Goal: Task Accomplishment & Management: Complete application form

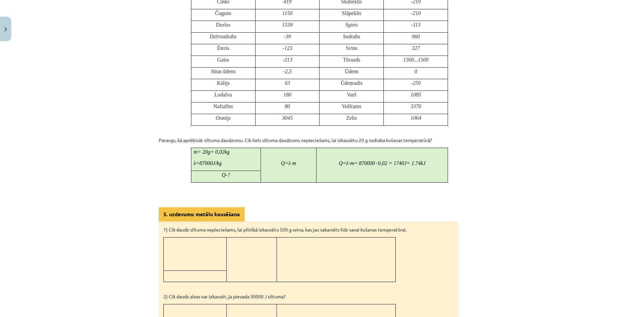
scroll to position [561, 0]
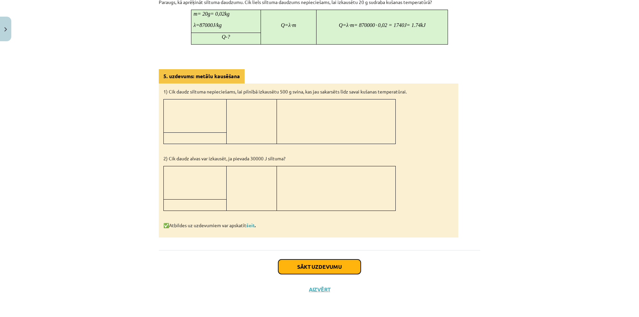
click at [320, 259] on button "Sākt uzdevumu" at bounding box center [319, 266] width 82 height 15
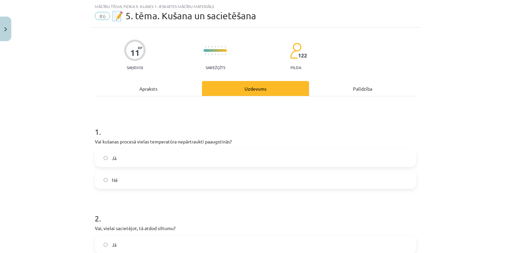
scroll to position [17, 0]
drag, startPoint x: 626, startPoint y: 0, endPoint x: 90, endPoint y: 141, distance: 554.6
copy div "Vai kušanas procesā vielas temperatūra nepārtraukti paaugstinās? Jā Nē"
click at [162, 176] on label "Nē" at bounding box center [255, 180] width 320 height 17
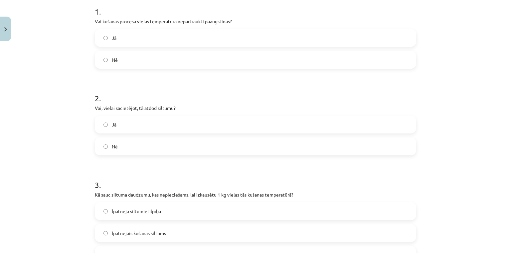
scroll to position [144, 0]
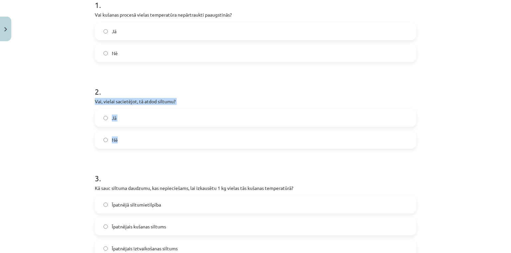
drag, startPoint x: 144, startPoint y: 126, endPoint x: 92, endPoint y: 99, distance: 58.3
click at [92, 99] on div "11 XP Saņemsi Sarežģīts 122 pilda Apraksts Uzdevums Palīdzība 1 . Vai kušanas p…" at bounding box center [255, 240] width 329 height 679
click at [111, 129] on div "Jā Nē" at bounding box center [255, 129] width 321 height 40
click at [101, 115] on label "Jā" at bounding box center [255, 118] width 320 height 17
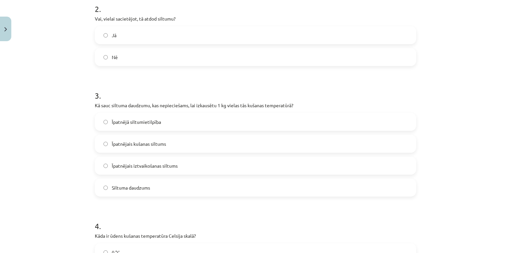
scroll to position [233, 0]
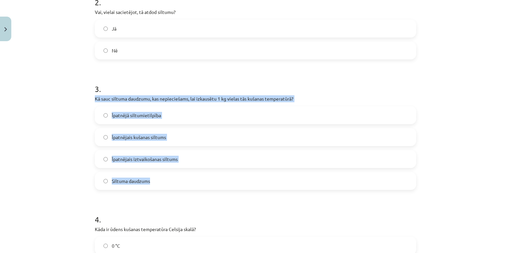
drag, startPoint x: 209, startPoint y: 183, endPoint x: 126, endPoint y: 50, distance: 157.0
click at [91, 96] on div "11 XP Saņemsi Sarežģīts 122 pilda Apraksts Uzdevums Palīdzība 1 . Vai kušanas p…" at bounding box center [255, 150] width 329 height 679
copy div "Kā sauc siltuma daudzumu, kas nepieciešams, lai izkausētu 1 kg vielas tās kušan…"
click at [187, 139] on label "Īpatnējais kušanas siltums" at bounding box center [255, 137] width 320 height 17
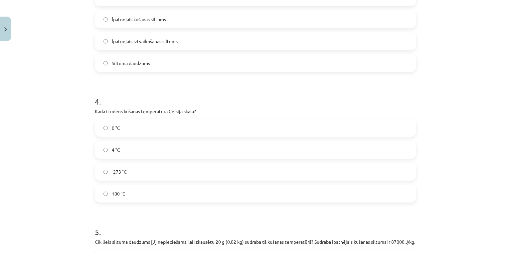
scroll to position [363, 0]
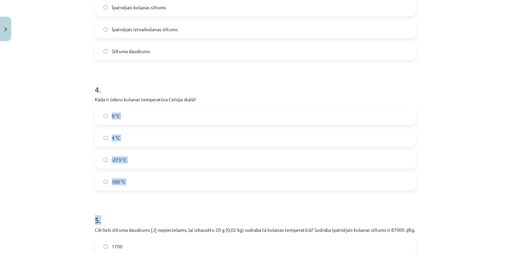
drag, startPoint x: 164, startPoint y: 174, endPoint x: 89, endPoint y: 104, distance: 102.2
click at [91, 109] on div "11 XP Saņemsi Sarežģīts 122 pilda Apraksts Uzdevums Palīdzība 1 . Vai kušanas p…" at bounding box center [255, 20] width 329 height 679
click at [87, 98] on div "Mācību tēma: Fizika 9. klases 1. ieskaites mācību materiāls #6 📝 5. tēma. Kušan…" at bounding box center [255, 126] width 511 height 253
drag, startPoint x: 107, startPoint y: 104, endPoint x: 140, endPoint y: 185, distance: 87.5
click at [140, 185] on div "11 XP Saņemsi Sarežģīts 122 pilda Apraksts Uzdevums Palīdzība 1 . Vai kušanas p…" at bounding box center [255, 20] width 329 height 679
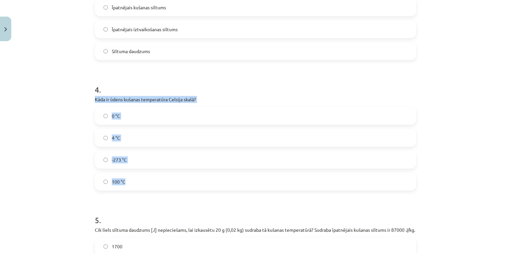
copy div "Kāda ir ūdens kušanas temperatūra Celsija skalā? 0 °C 4 °C -273 °C 100 °C"
click at [112, 121] on label "0 °C" at bounding box center [255, 116] width 320 height 17
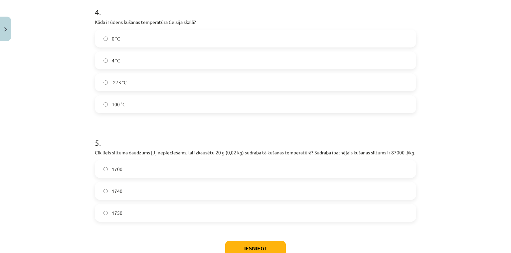
scroll to position [479, 0]
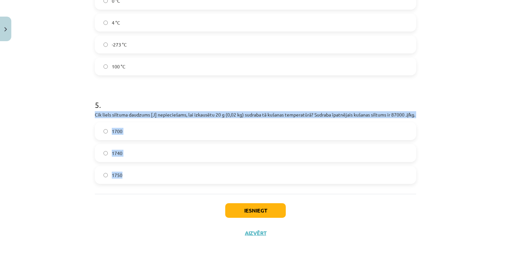
drag, startPoint x: 193, startPoint y: 185, endPoint x: 88, endPoint y: 115, distance: 126.6
click at [88, 115] on div "Mācību tēma: Fizika 9. klases 1. ieskaites mācību materiāls #6 📝 5. tēma. Kušan…" at bounding box center [255, 126] width 511 height 253
copy div "Cik liels siltuma daudzums [J] nepieciešams, lai izkausētu 20 g (0,02 kg) sudra…"
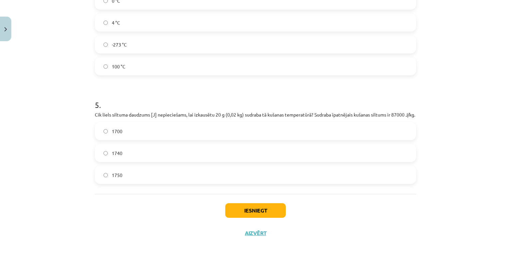
click at [350, 105] on h1 "5 ." at bounding box center [255, 99] width 321 height 21
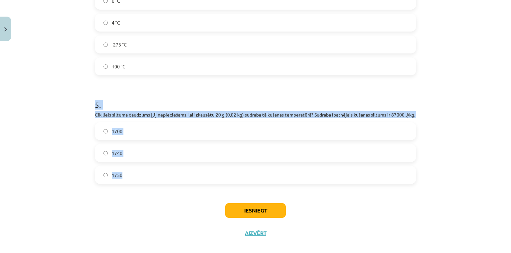
drag, startPoint x: 127, startPoint y: 160, endPoint x: 89, endPoint y: 109, distance: 63.5
click at [122, 162] on label "1740" at bounding box center [255, 153] width 320 height 17
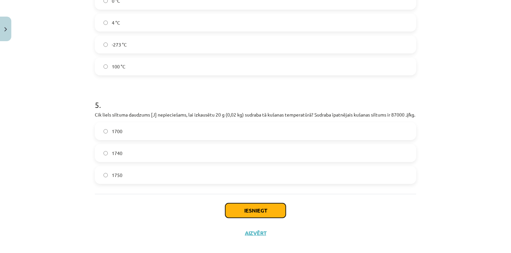
click at [242, 213] on button "Iesniegt" at bounding box center [255, 211] width 61 height 15
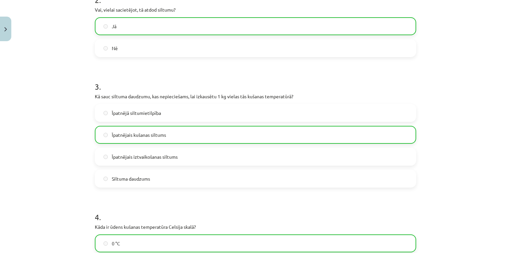
scroll to position [0, 0]
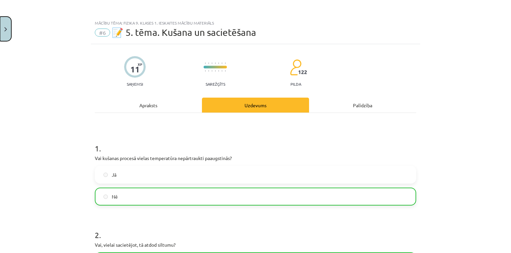
drag, startPoint x: 1, startPoint y: 31, endPoint x: 5, endPoint y: 25, distance: 7.2
click at [2, 31] on button "Close" at bounding box center [5, 29] width 11 height 25
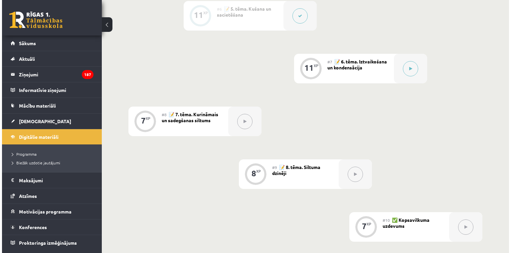
scroll to position [449, 0]
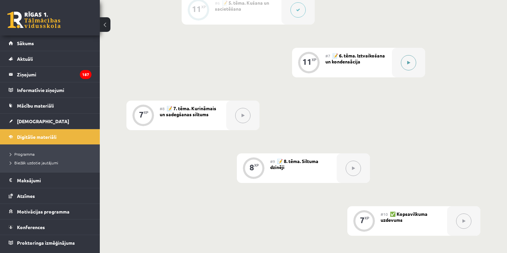
click at [416, 56] on div at bounding box center [408, 63] width 33 height 30
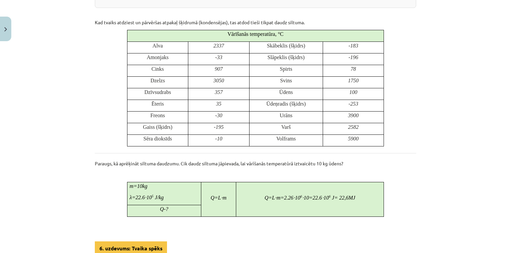
scroll to position [305, 0]
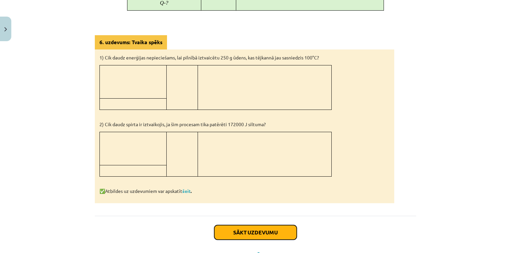
click at [258, 229] on button "Sākt uzdevumu" at bounding box center [255, 233] width 82 height 15
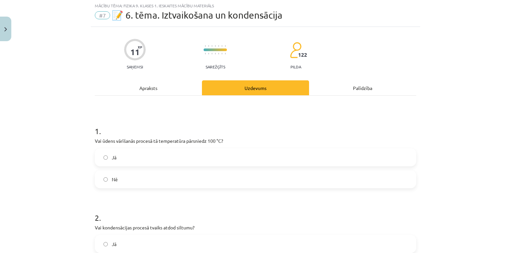
scroll to position [17, 0]
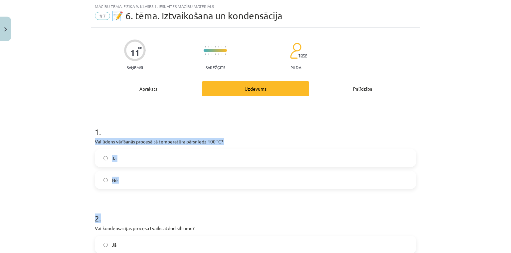
drag, startPoint x: 150, startPoint y: 190, endPoint x: 89, endPoint y: 139, distance: 79.6
copy form "Vai ūdens vārīšanās procesā tā temperatūra pārsniedz 100 °C? Jā Nē 2 ."
click at [151, 89] on div "Apraksts" at bounding box center [148, 88] width 107 height 15
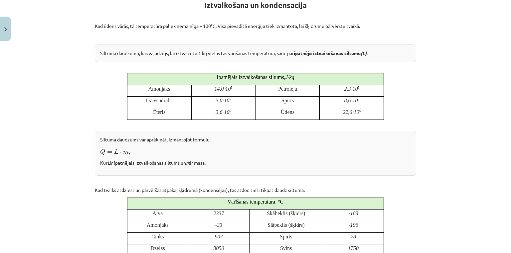
scroll to position [132, 0]
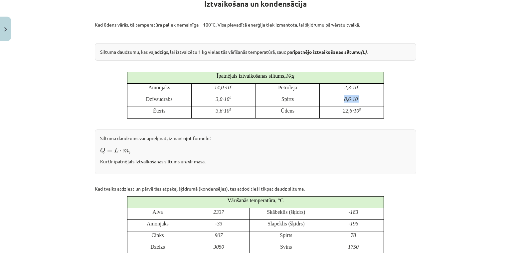
drag, startPoint x: 359, startPoint y: 101, endPoint x: 302, endPoint y: 96, distance: 57.7
click at [302, 96] on tr "Dzīvsudrabs 3,0⋅ 10 5 Spirts 8,6⋅ 10 5" at bounding box center [255, 101] width 257 height 12
click at [294, 96] on p "Spirts" at bounding box center [287, 98] width 59 height 7
click at [292, 96] on p "Spirts" at bounding box center [287, 98] width 59 height 7
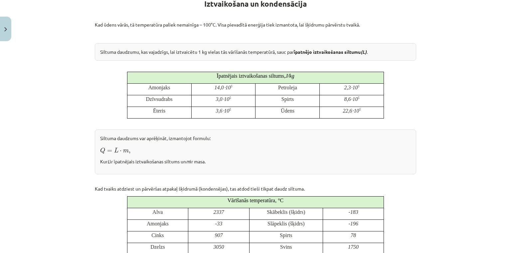
click at [287, 98] on span "Spirts" at bounding box center [287, 99] width 12 height 6
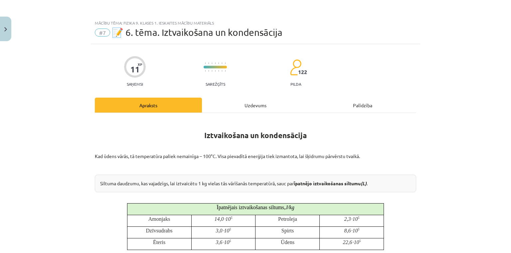
click at [232, 106] on div "Uzdevums" at bounding box center [255, 105] width 107 height 15
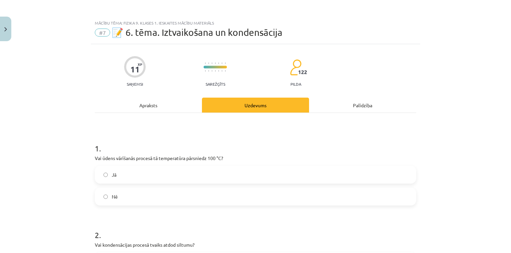
scroll to position [17, 0]
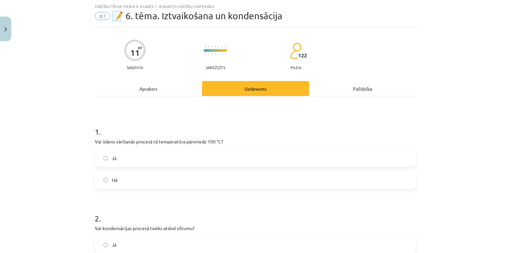
drag, startPoint x: 166, startPoint y: 94, endPoint x: 174, endPoint y: 96, distance: 9.0
click at [165, 93] on div "Apraksts" at bounding box center [148, 88] width 107 height 15
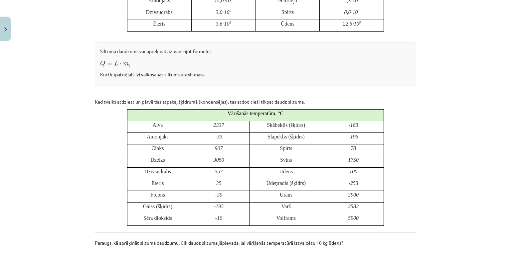
scroll to position [220, 0]
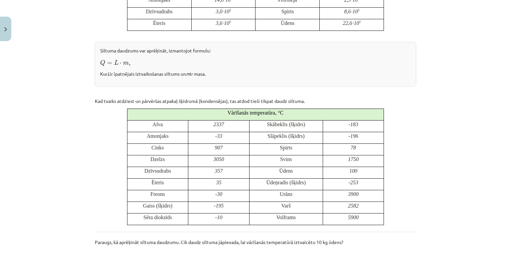
drag, startPoint x: 500, startPoint y: 139, endPoint x: 511, endPoint y: 120, distance: 22.0
click at [511, 118] on div "Mācību tēma: Fizika 9. klases 1. ieskaites mācību materiāls #7 📝 6. tēma. Iztva…" at bounding box center [255, 126] width 511 height 253
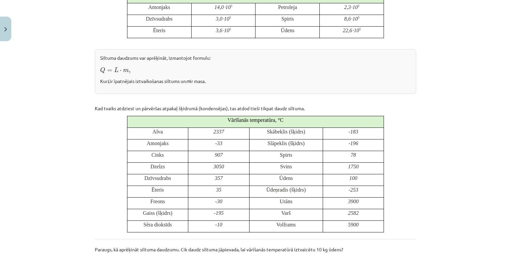
scroll to position [0, 0]
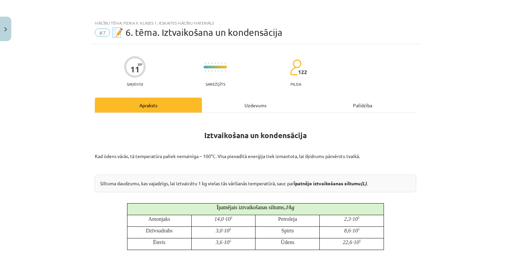
click at [237, 109] on div "Uzdevums" at bounding box center [255, 105] width 107 height 15
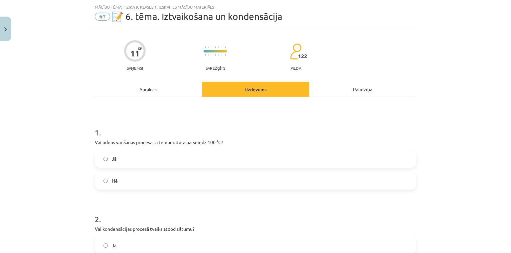
scroll to position [17, 0]
click at [173, 157] on label "Jā" at bounding box center [255, 158] width 320 height 17
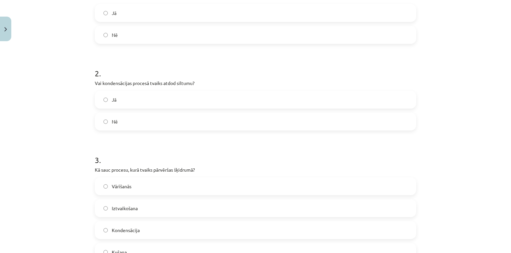
scroll to position [155, 0]
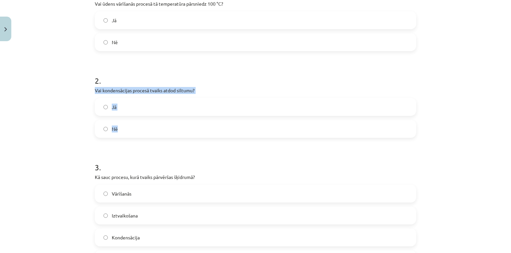
drag, startPoint x: 156, startPoint y: 133, endPoint x: 89, endPoint y: 86, distance: 81.2
click at [91, 86] on div "11 XP Saņemsi Sarežģīts 122 pilda Apraksts Uzdevums Palīdzība 1 . Vai ūdens vār…" at bounding box center [255, 229] width 329 height 679
copy div "Vai kondensācijas procesā tvaiks atdod siltumu? Jā Nē"
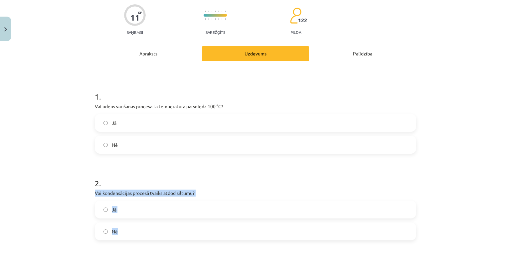
scroll to position [18, 0]
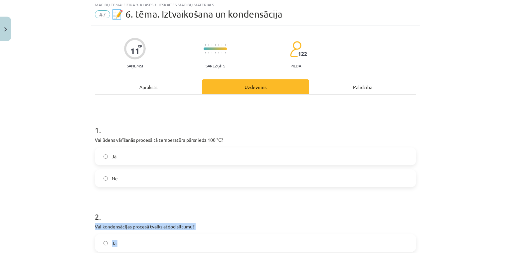
click at [124, 249] on label "Jā" at bounding box center [255, 243] width 320 height 17
click at [120, 245] on label "Jā" at bounding box center [255, 243] width 320 height 17
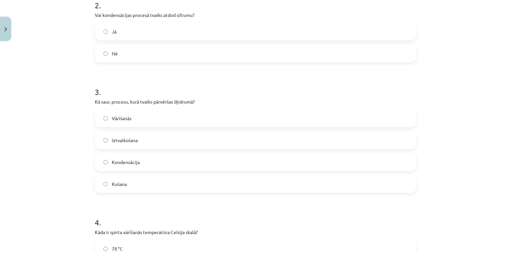
scroll to position [242, 0]
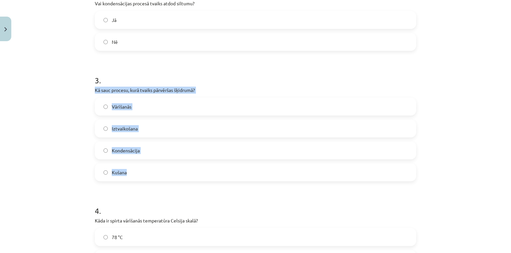
drag, startPoint x: 174, startPoint y: 170, endPoint x: 92, endPoint y: 88, distance: 116.7
click at [92, 88] on div "11 XP Saņemsi Sarežģīts 122 pilda Apraksts Uzdevums Palīdzība 1 . Vai ūdens vār…" at bounding box center [255, 141] width 329 height 679
copy div "Kā sauc procesu, kurā tvaiks pārvēršas šķidrumā? Vārīšanās Iztvaikošana Kondens…"
click at [124, 150] on span "Kondensācija" at bounding box center [126, 150] width 28 height 7
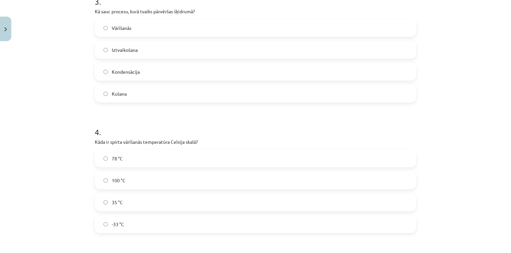
scroll to position [346, 0]
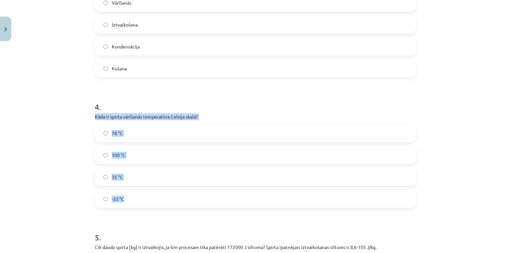
drag, startPoint x: 181, startPoint y: 168, endPoint x: 90, endPoint y: 118, distance: 103.5
click at [91, 118] on div "11 XP Saņemsi Sarežģīts 122 pilda Apraksts Uzdevums Palīdzība 1 . Vai ūdens vār…" at bounding box center [255, 37] width 329 height 679
copy div "Kāda ir spirta vārīšanās temperatūra Celsija skalā? 78 °C 100 °C 35 °C -33 °C"
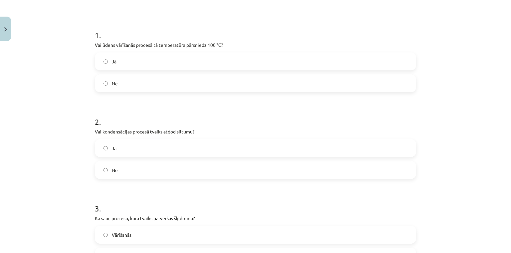
scroll to position [0, 0]
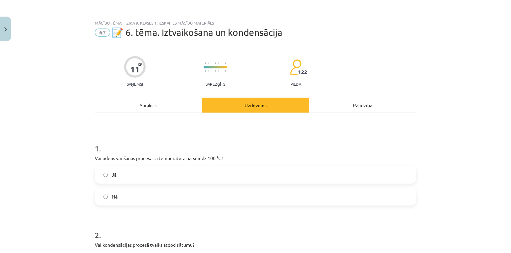
click at [142, 104] on div "Apraksts" at bounding box center [148, 105] width 107 height 15
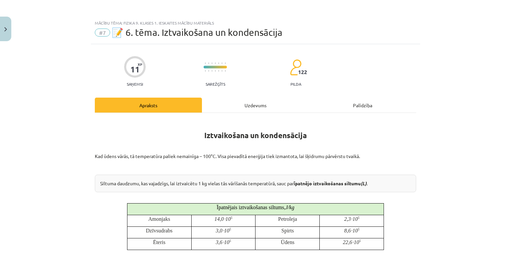
click at [236, 101] on div "Uzdevums" at bounding box center [255, 105] width 107 height 15
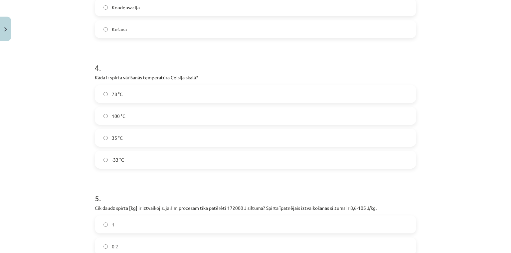
scroll to position [381, 0]
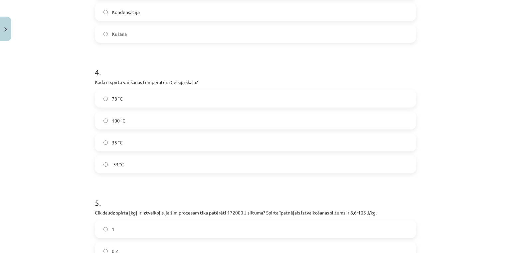
click at [175, 99] on label "78 °C" at bounding box center [255, 98] width 320 height 17
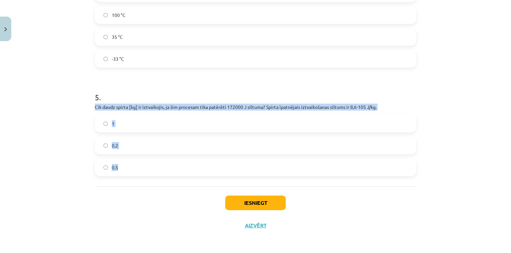
drag, startPoint x: 128, startPoint y: 145, endPoint x: 102, endPoint y: 20, distance: 127.6
click at [95, 108] on div "5 . Cik daudz spirta [kg] ir iztvaikojis, ja šim procesam tika patērēti 172000 …" at bounding box center [255, 128] width 321 height 95
copy div "Cik daudz spirta [kg] ir iztvaikojis, ja šim procesam tika patērēti 172000 J si…"
click at [125, 144] on label "0.2" at bounding box center [255, 145] width 320 height 17
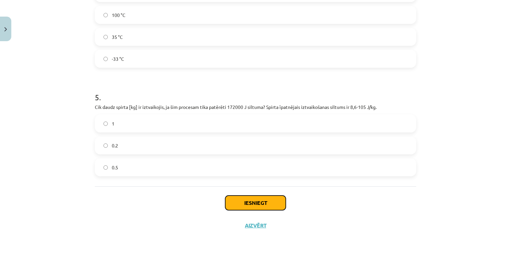
click at [265, 202] on button "Iesniegt" at bounding box center [255, 203] width 61 height 15
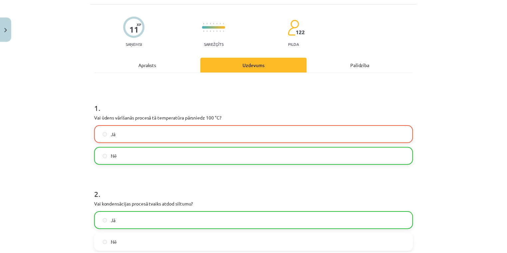
scroll to position [0, 0]
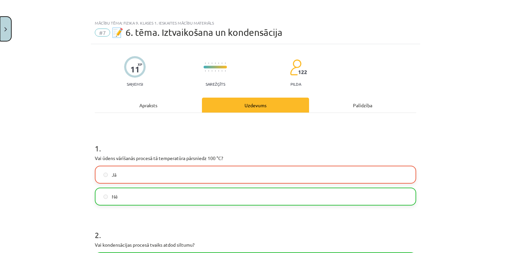
click at [8, 29] on button "Close" at bounding box center [5, 29] width 11 height 25
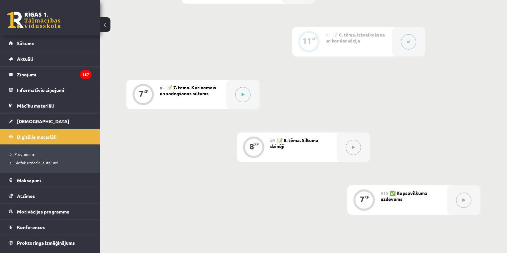
scroll to position [479, 0]
